Goal: Task Accomplishment & Management: Use online tool/utility

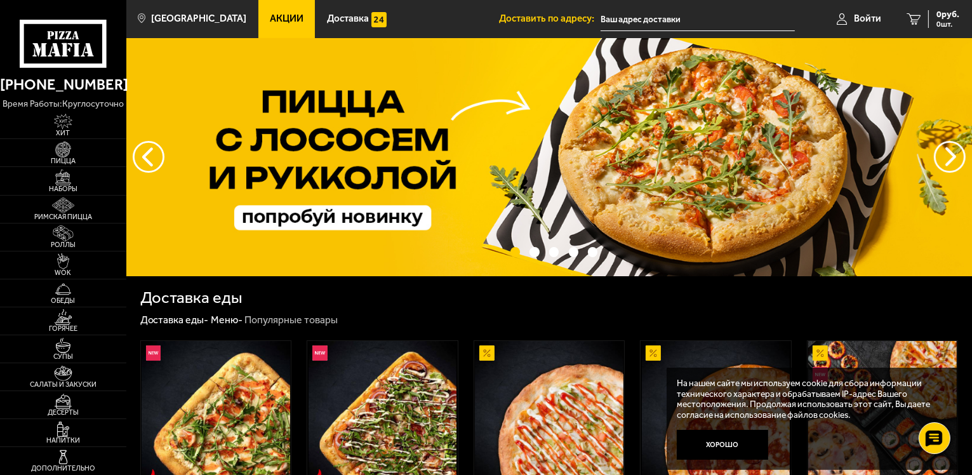
click at [648, 22] on input "text" at bounding box center [698, 20] width 194 height 24
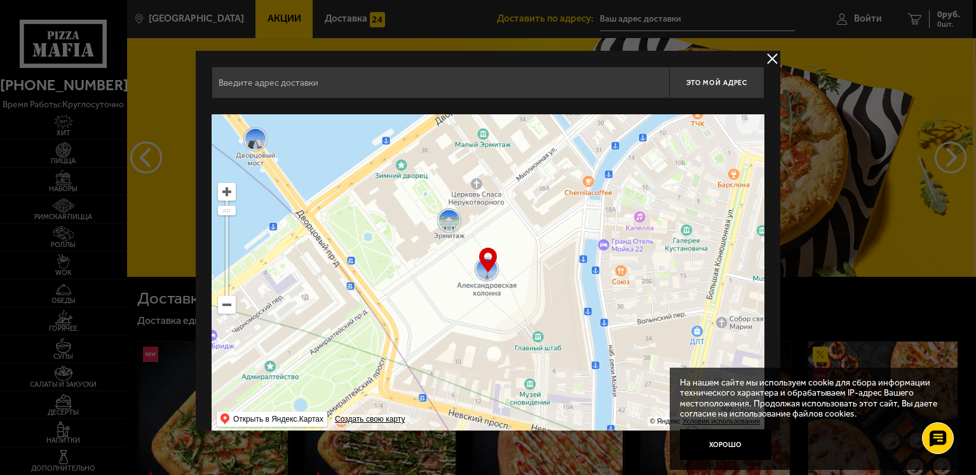
scroll to position [17, 0]
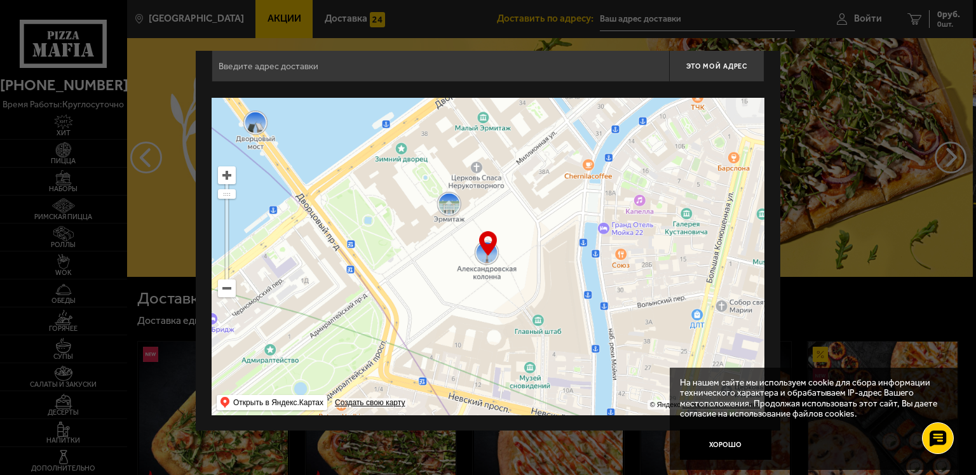
click at [223, 292] on ymaps at bounding box center [226, 288] width 17 height 17
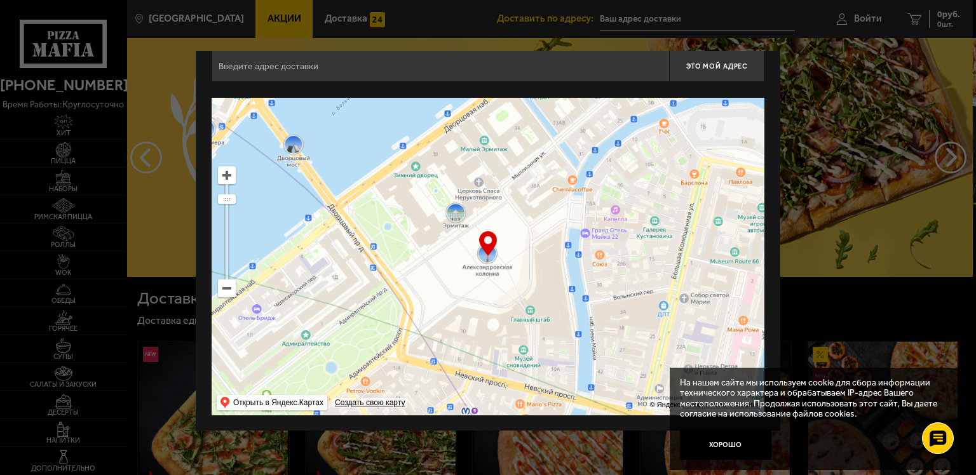
click at [223, 292] on ymaps at bounding box center [226, 288] width 17 height 17
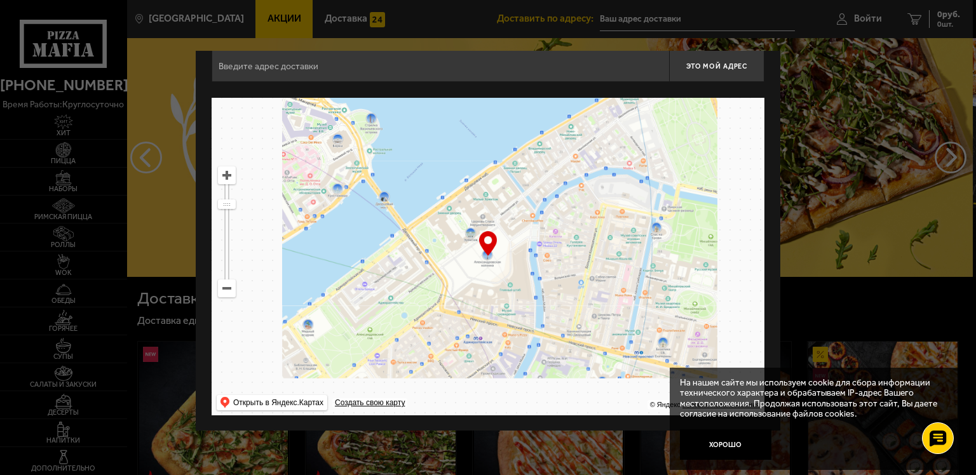
click at [223, 292] on ymaps at bounding box center [226, 288] width 17 height 17
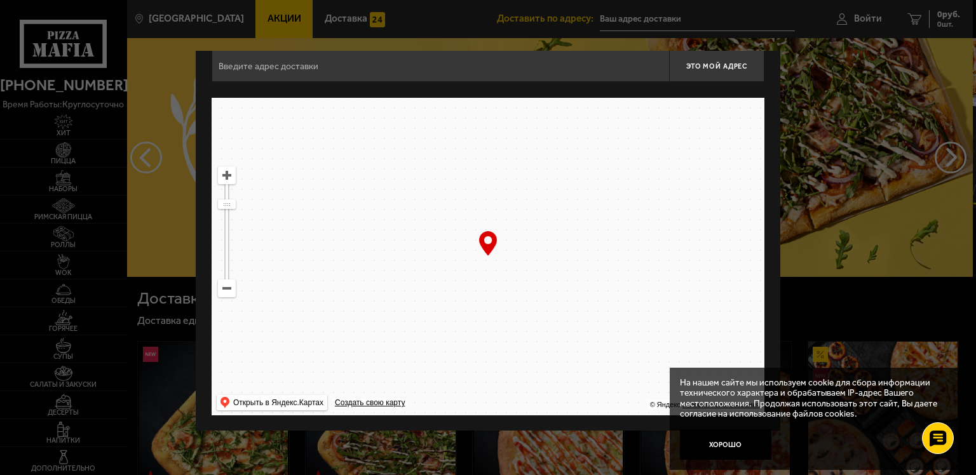
click at [223, 292] on ymaps at bounding box center [226, 288] width 17 height 17
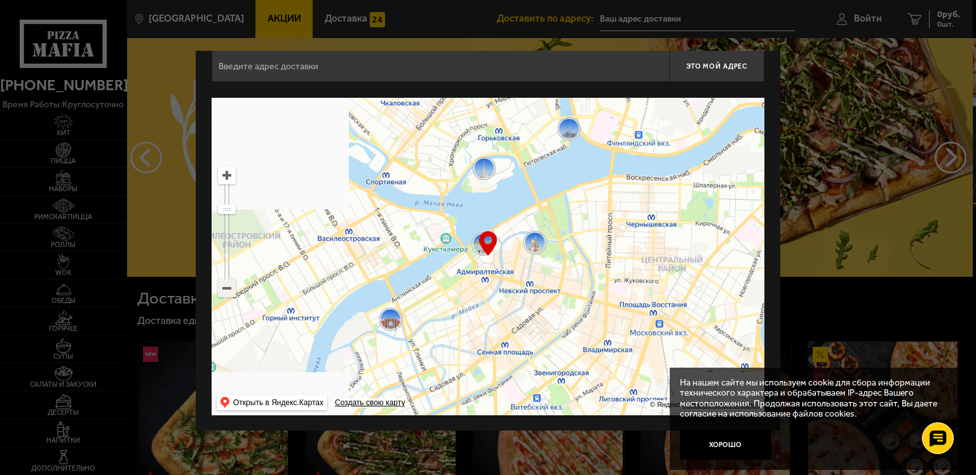
click at [223, 292] on ymaps at bounding box center [226, 288] width 17 height 17
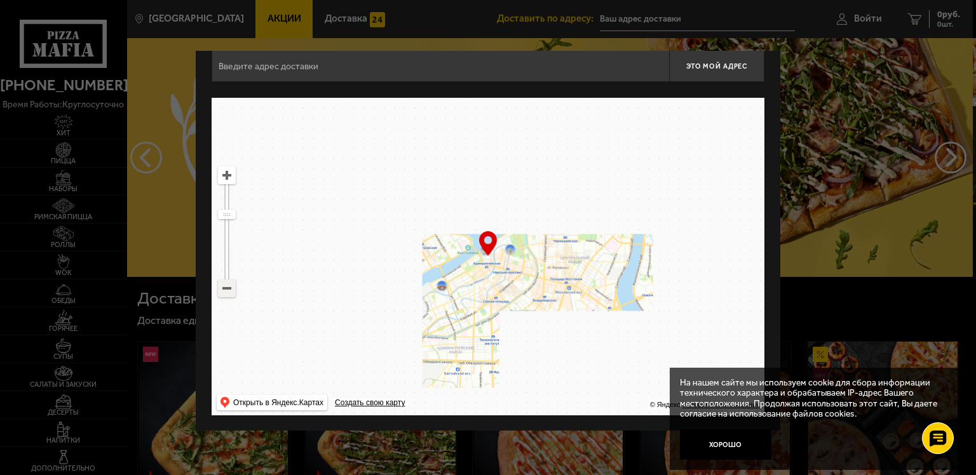
click at [223, 292] on ymaps at bounding box center [226, 288] width 17 height 17
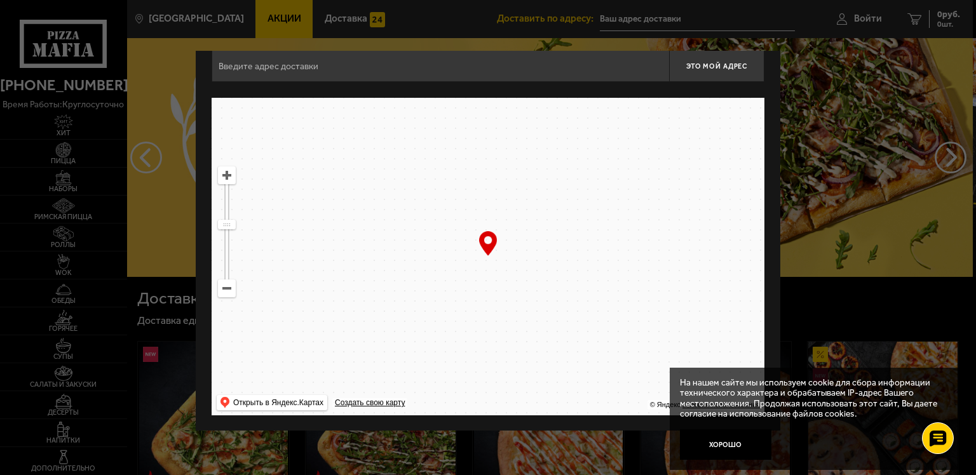
click at [223, 292] on ymaps at bounding box center [226, 288] width 17 height 17
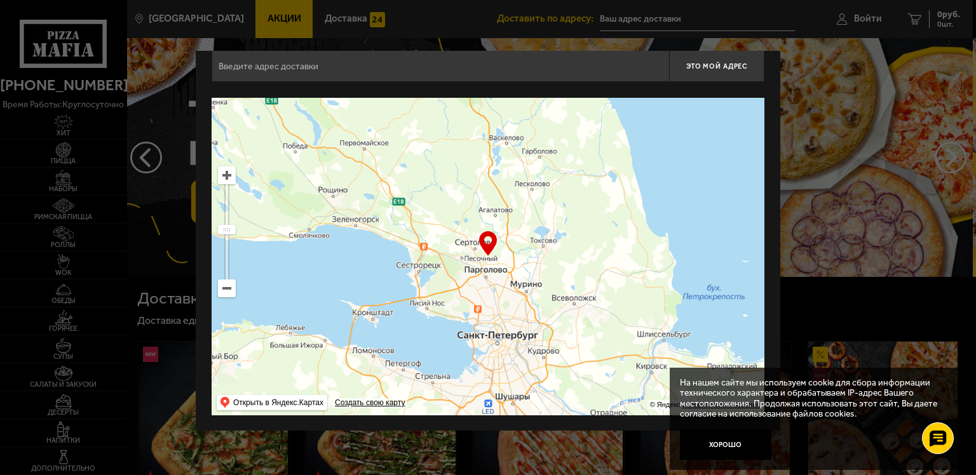
drag, startPoint x: 427, startPoint y: 295, endPoint x: 437, endPoint y: 312, distance: 19.9
click at [437, 312] on ymaps at bounding box center [488, 257] width 553 height 318
click at [225, 178] on ymaps at bounding box center [226, 175] width 17 height 17
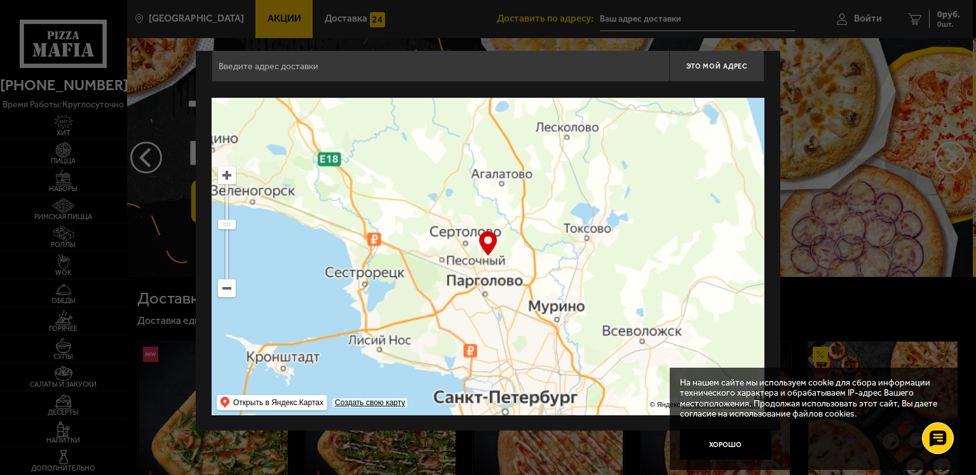
click at [225, 178] on ymaps at bounding box center [226, 175] width 17 height 17
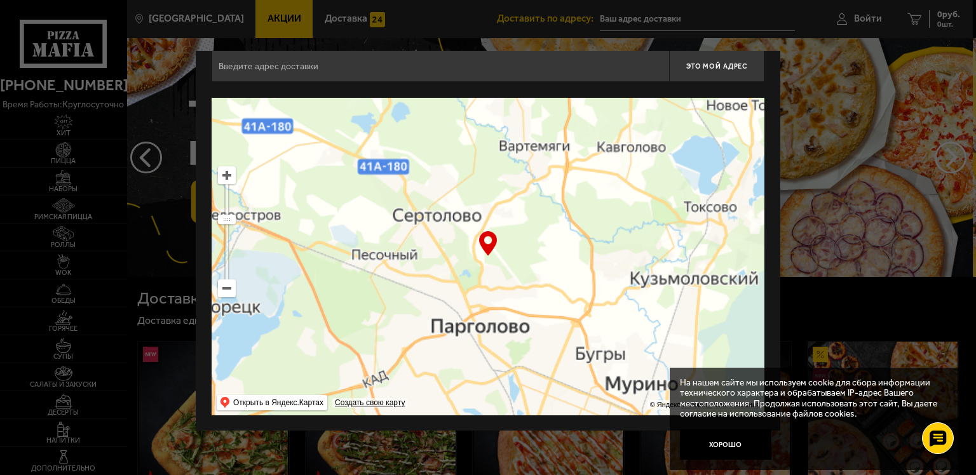
click at [225, 178] on ymaps at bounding box center [226, 175] width 17 height 17
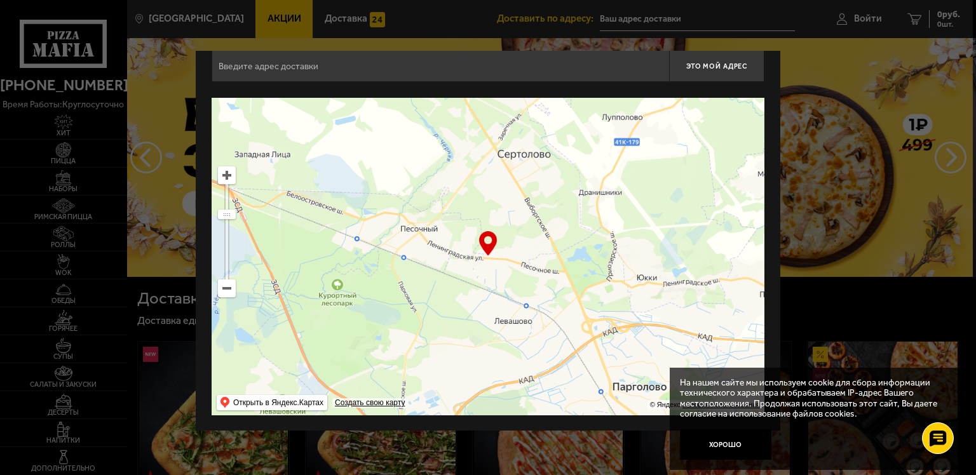
drag, startPoint x: 367, startPoint y: 295, endPoint x: 469, endPoint y: 271, distance: 104.9
click at [469, 271] on ymaps at bounding box center [488, 257] width 553 height 318
click at [225, 177] on ymaps at bounding box center [226, 175] width 17 height 17
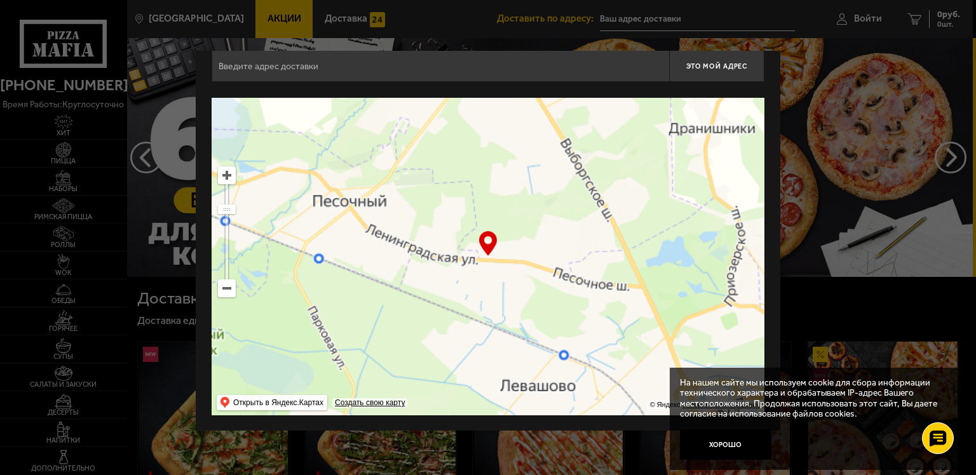
click at [225, 177] on ymaps at bounding box center [226, 175] width 17 height 17
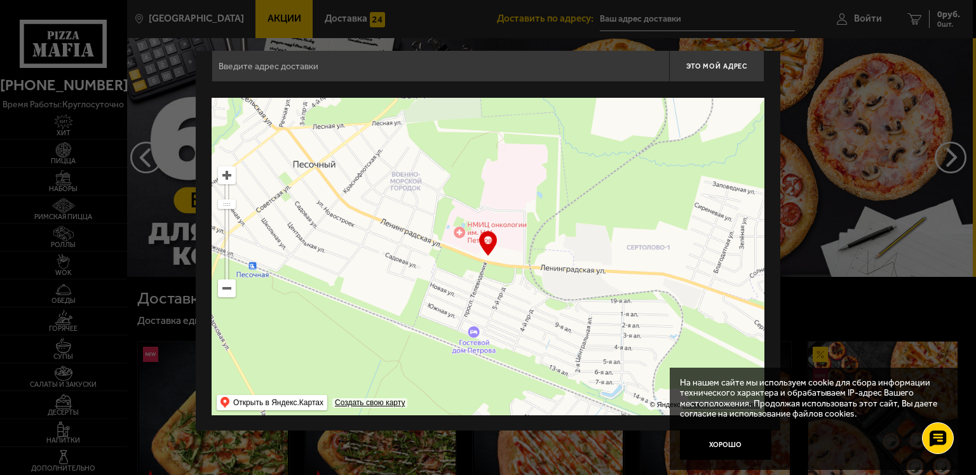
drag, startPoint x: 413, startPoint y: 293, endPoint x: 516, endPoint y: 300, distance: 102.5
click at [516, 300] on ymaps at bounding box center [488, 257] width 553 height 318
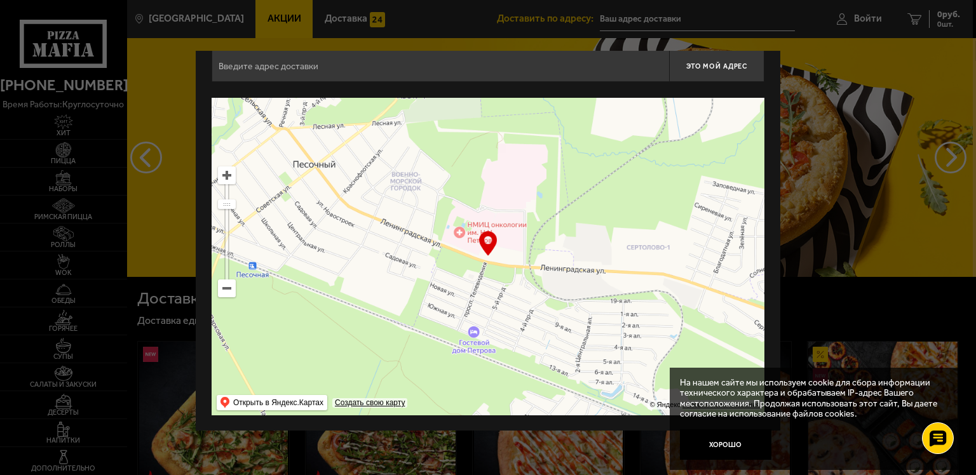
click at [221, 175] on ymaps at bounding box center [226, 175] width 17 height 17
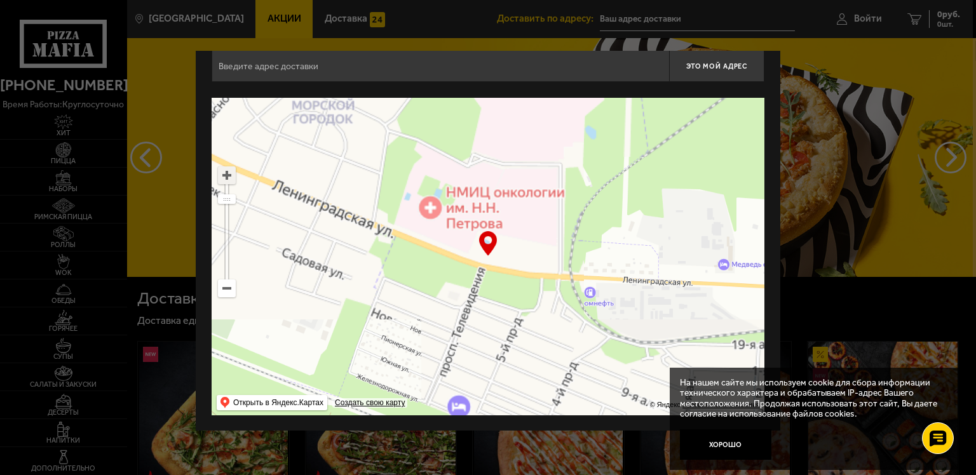
click at [220, 175] on ymaps at bounding box center [226, 175] width 17 height 17
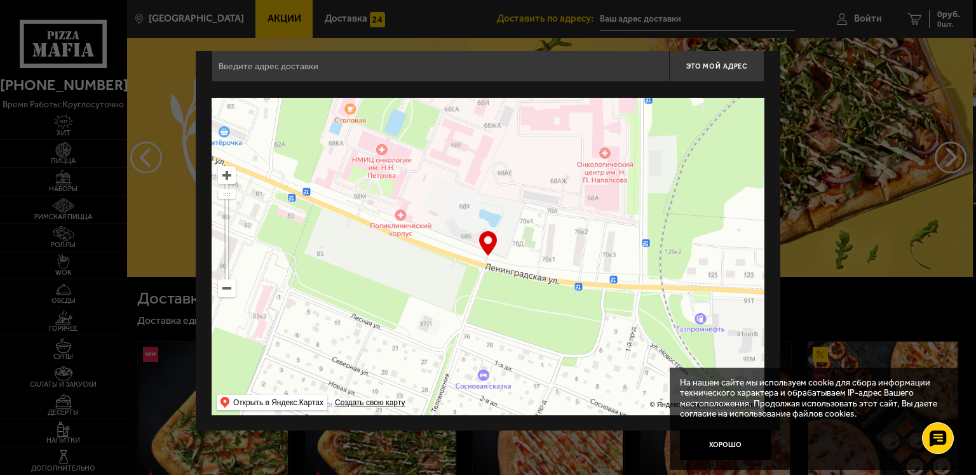
drag, startPoint x: 545, startPoint y: 338, endPoint x: 554, endPoint y: 328, distance: 13.5
click at [554, 328] on ymaps at bounding box center [488, 257] width 553 height 318
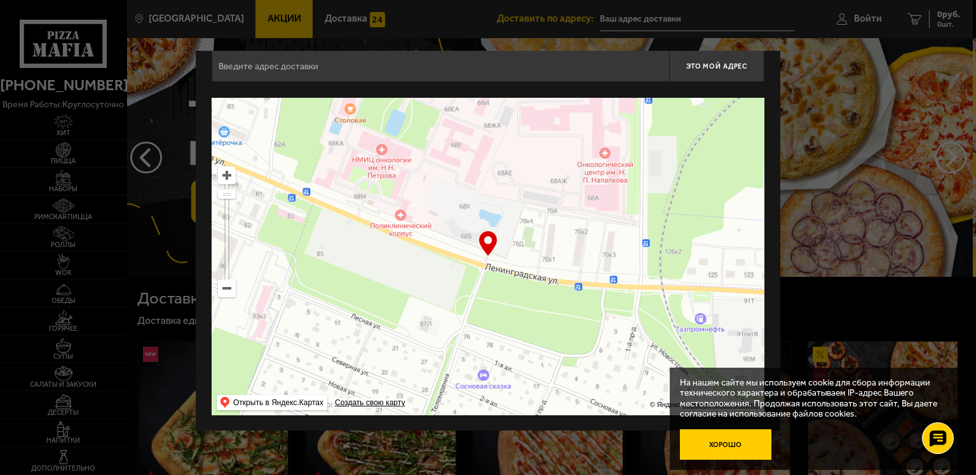
click at [722, 445] on button "Хорошо" at bounding box center [725, 444] width 91 height 30
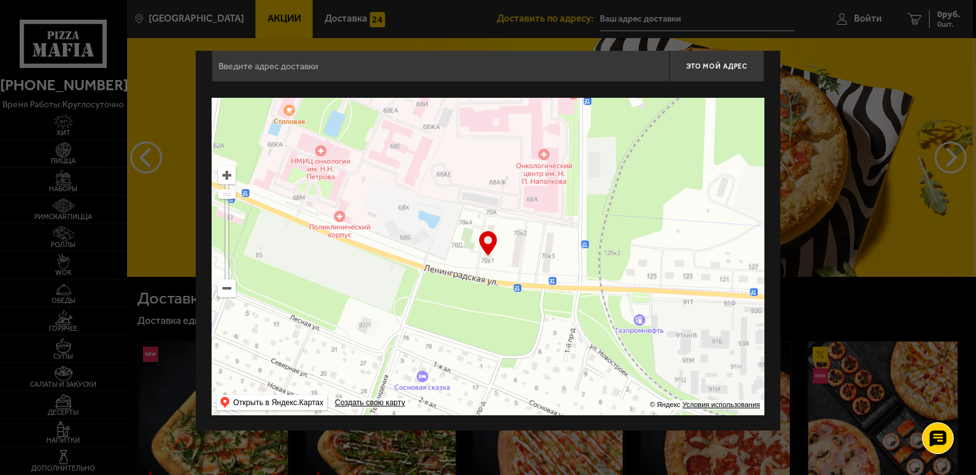
drag, startPoint x: 551, startPoint y: 329, endPoint x: 490, endPoint y: 330, distance: 61.0
click at [490, 330] on ymaps at bounding box center [488, 257] width 553 height 318
type input "[STREET_ADDRESS]"
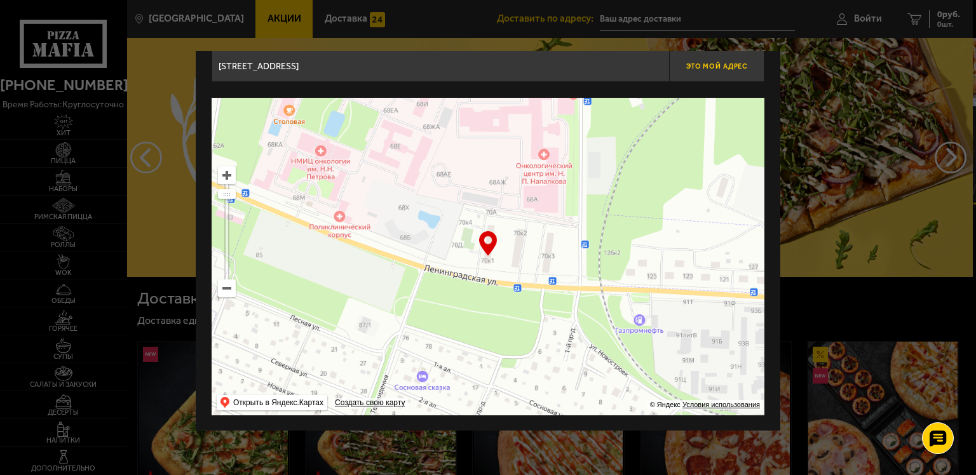
click at [692, 60] on button "Это мой адрес" at bounding box center [716, 66] width 95 height 32
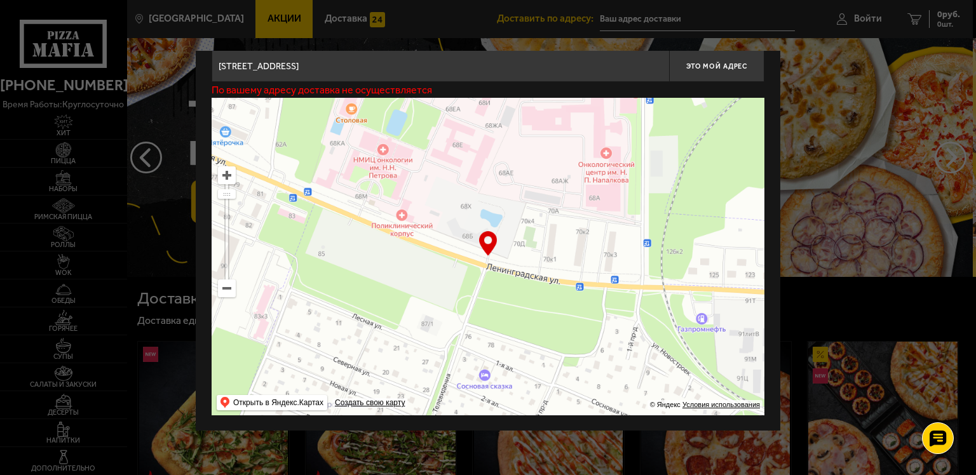
drag, startPoint x: 544, startPoint y: 307, endPoint x: 577, endPoint y: 309, distance: 33.1
click at [577, 309] on ymaps at bounding box center [488, 257] width 553 height 318
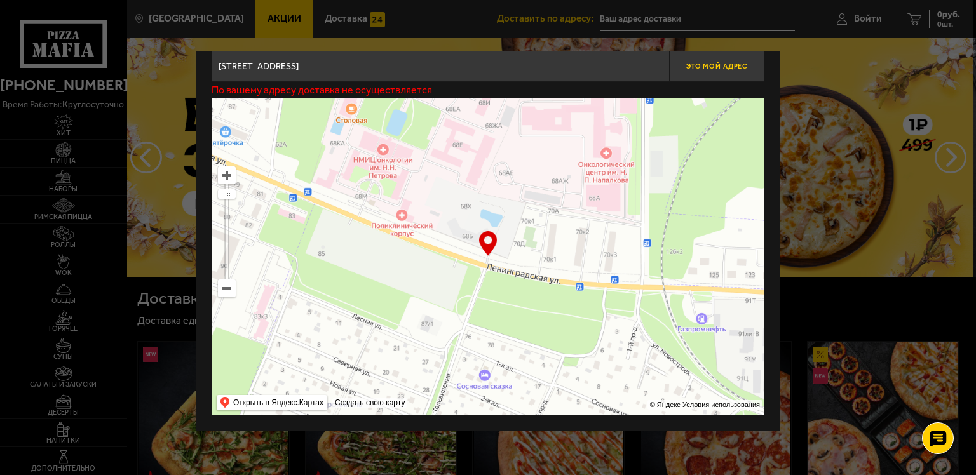
click at [711, 62] on span "Это мой адрес" at bounding box center [716, 66] width 61 height 8
